Goal: Register for event/course

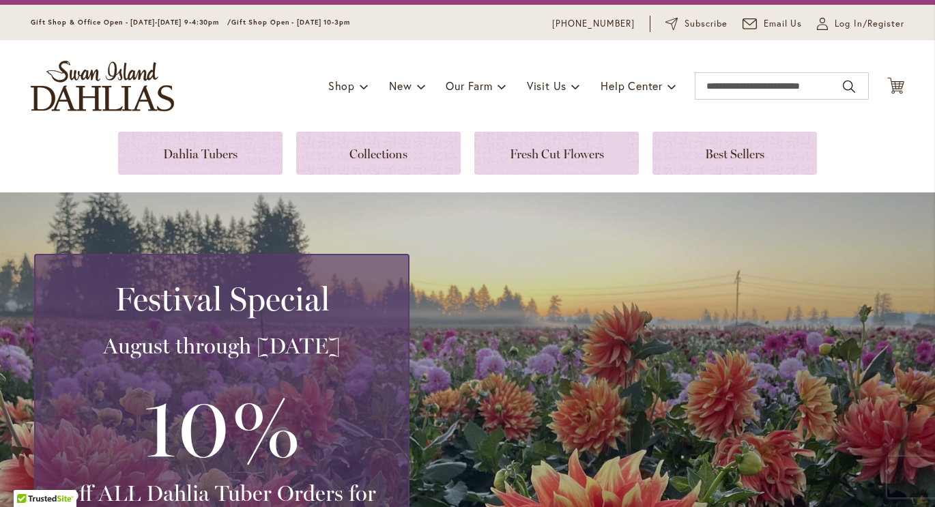
scroll to position [28, 0]
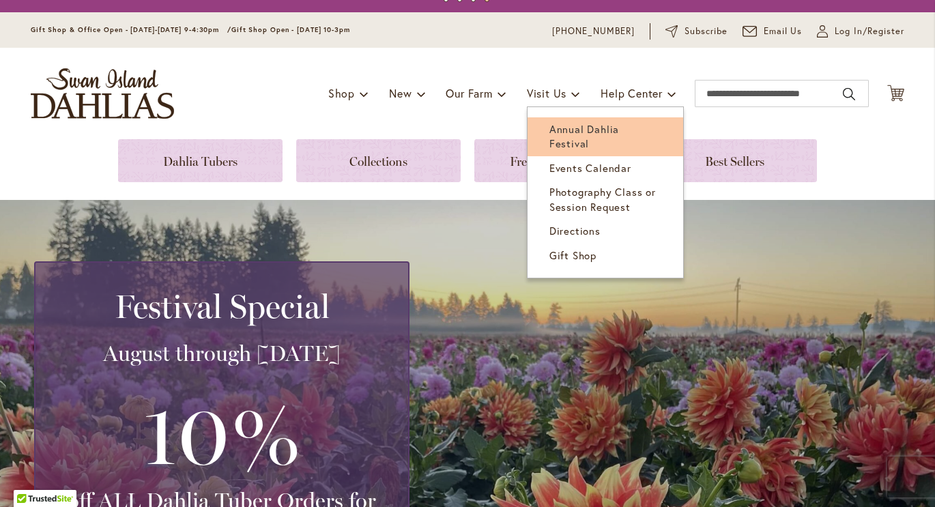
click at [571, 126] on span "Annual Dahlia Festival" at bounding box center [585, 136] width 70 height 28
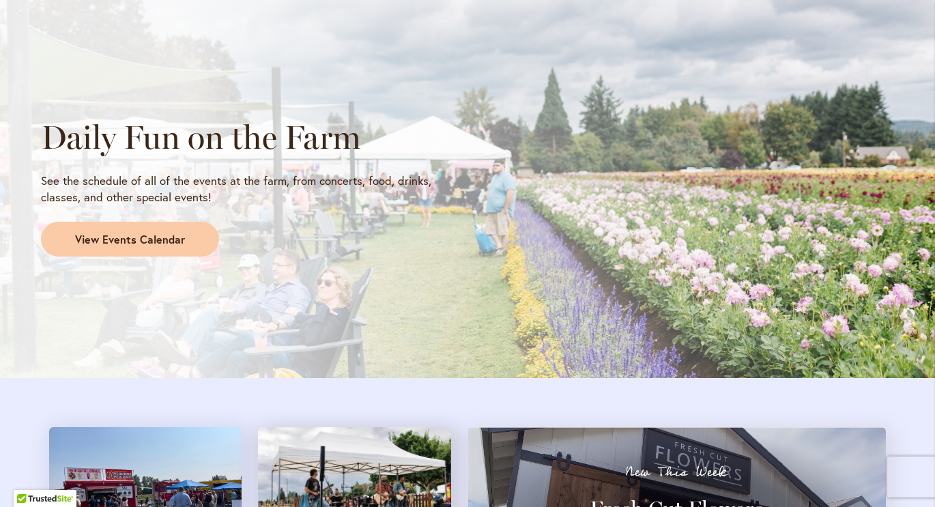
scroll to position [1148, 0]
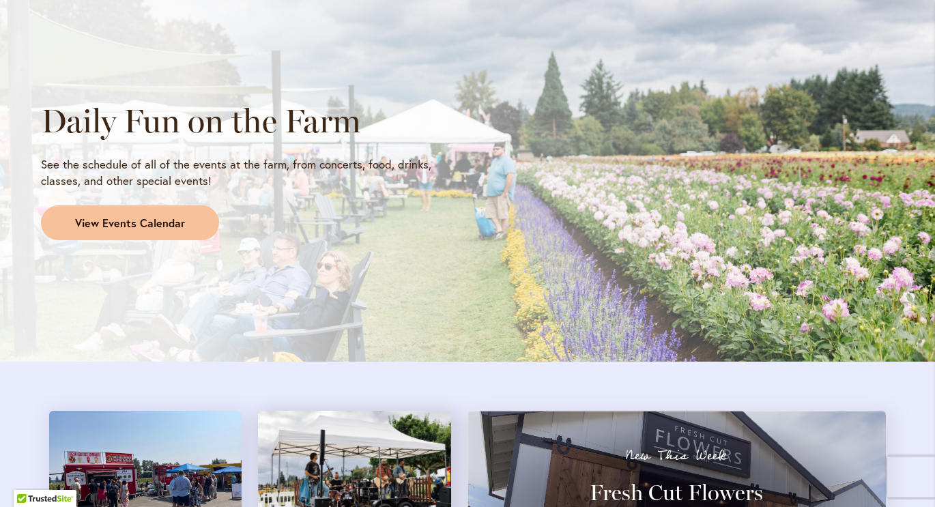
click at [113, 216] on span "View Events Calendar" at bounding box center [130, 224] width 110 height 16
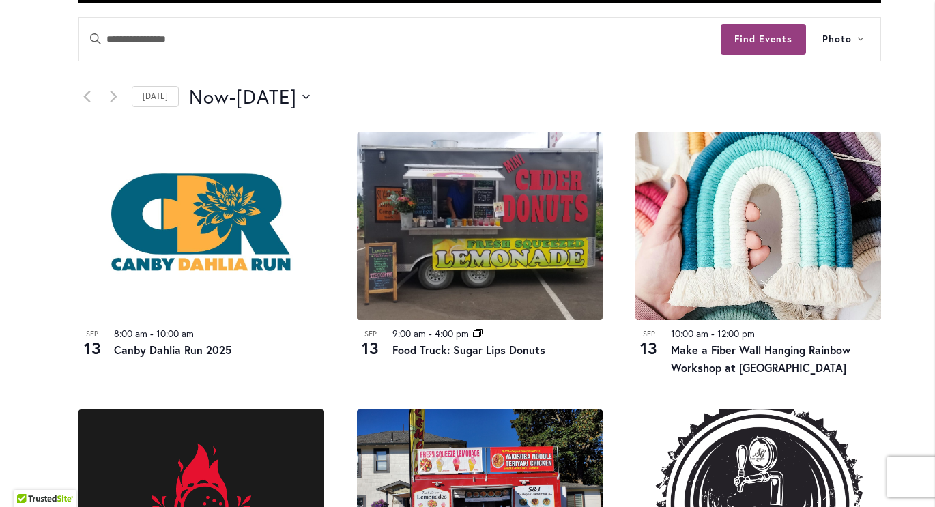
scroll to position [658, 0]
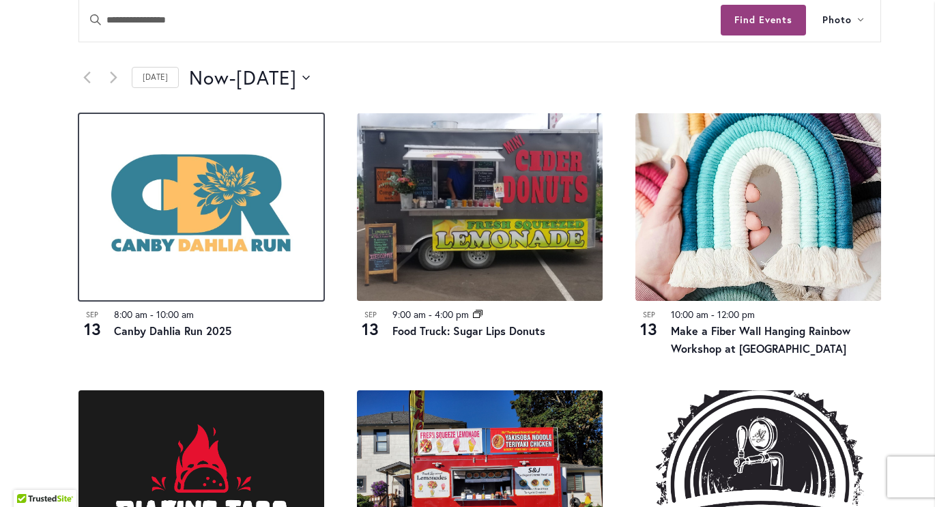
click at [253, 216] on img at bounding box center [202, 207] width 246 height 188
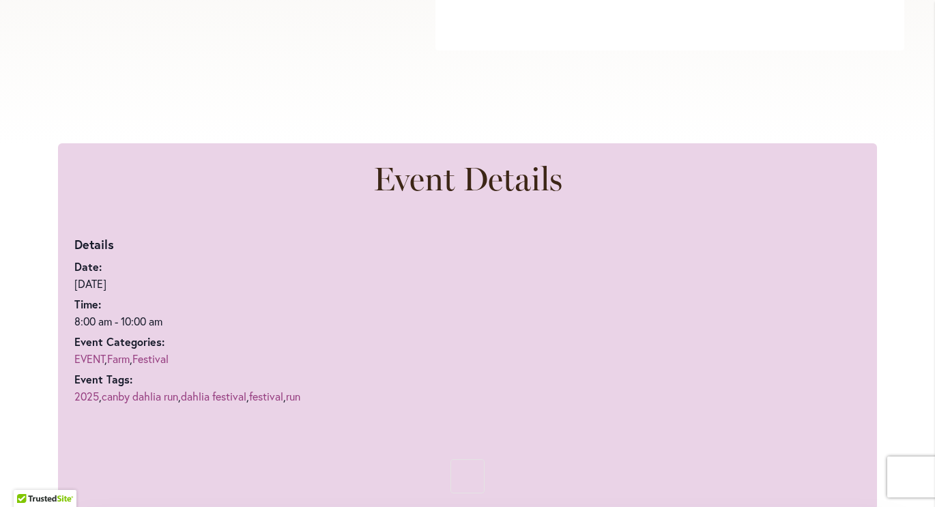
scroll to position [651, 0]
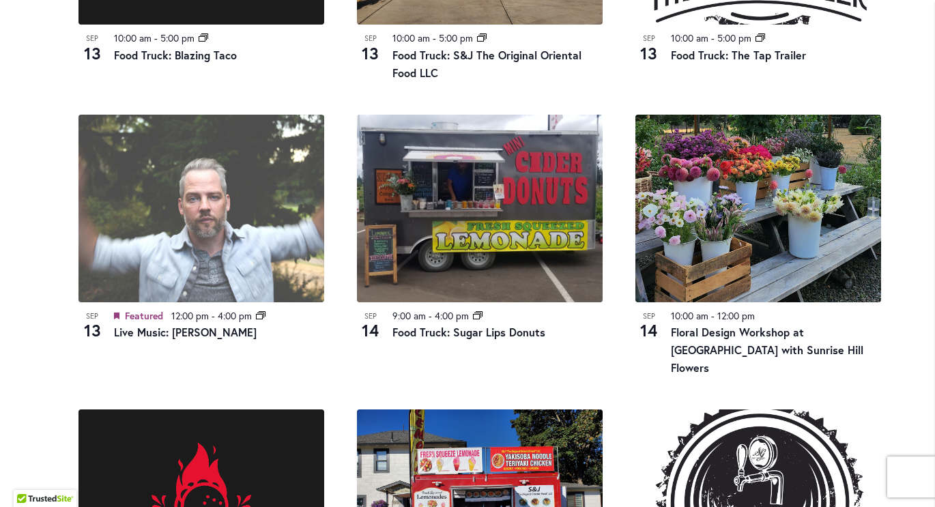
scroll to position [1215, 0]
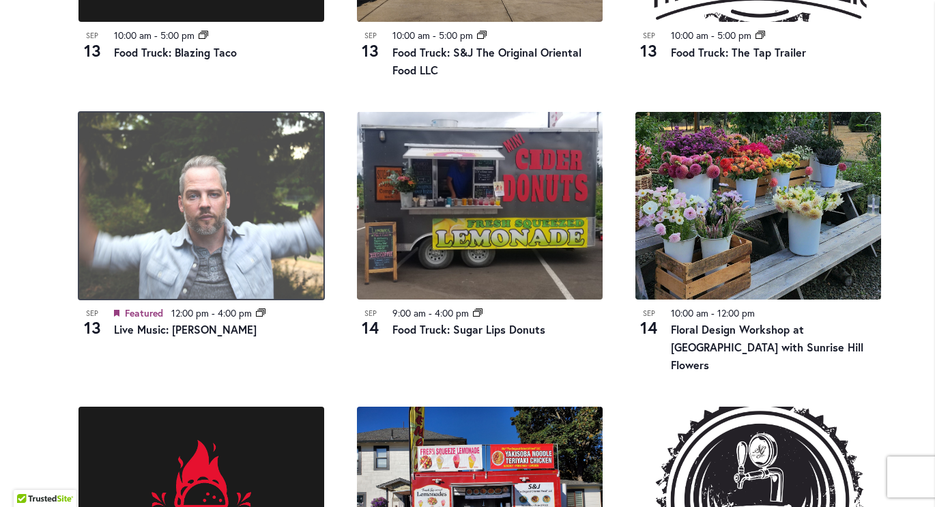
click at [261, 233] on img at bounding box center [202, 206] width 246 height 188
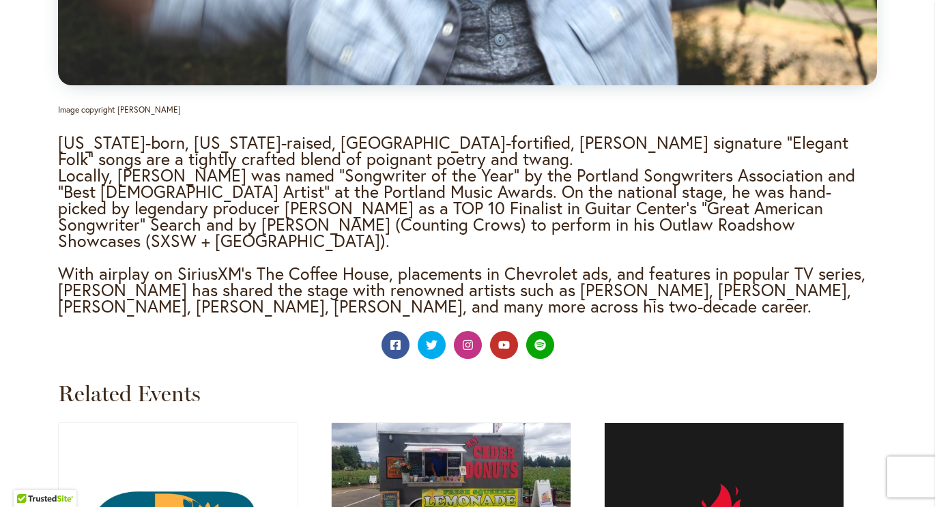
scroll to position [1539, 0]
